Goal: Complete application form

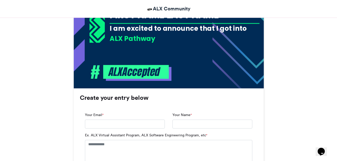
scroll to position [280, 0]
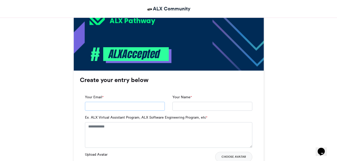
click at [103, 109] on input "Your Email *" at bounding box center [125, 106] width 80 height 9
type input "**********"
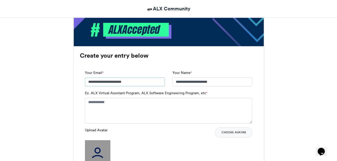
scroll to position [305, 0]
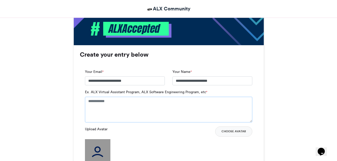
click at [110, 103] on textarea "Ex. ALX Virtual Assistant Program, ALX Software Engineering Program, etc *" at bounding box center [168, 109] width 167 height 25
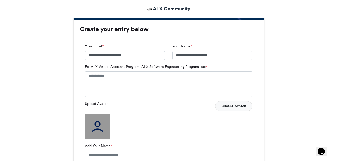
click at [231, 108] on button "Choose Avatar" at bounding box center [233, 106] width 37 height 10
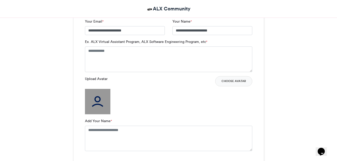
scroll to position [356, 0]
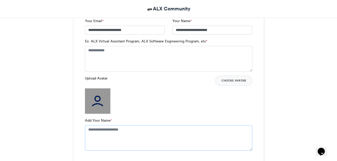
click at [104, 132] on textarea "Add Your Name *" at bounding box center [168, 137] width 167 height 25
type textarea "*"
type textarea "**********"
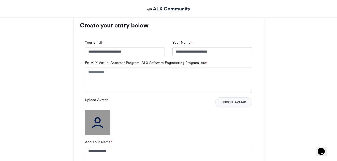
scroll to position [331, 0]
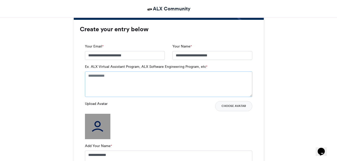
click at [105, 78] on textarea "Ex. ALX Virtual Assistant Program, ALX Software Engineering Program, etc *" at bounding box center [168, 83] width 167 height 25
